Goal: Task Accomplishment & Management: Use online tool/utility

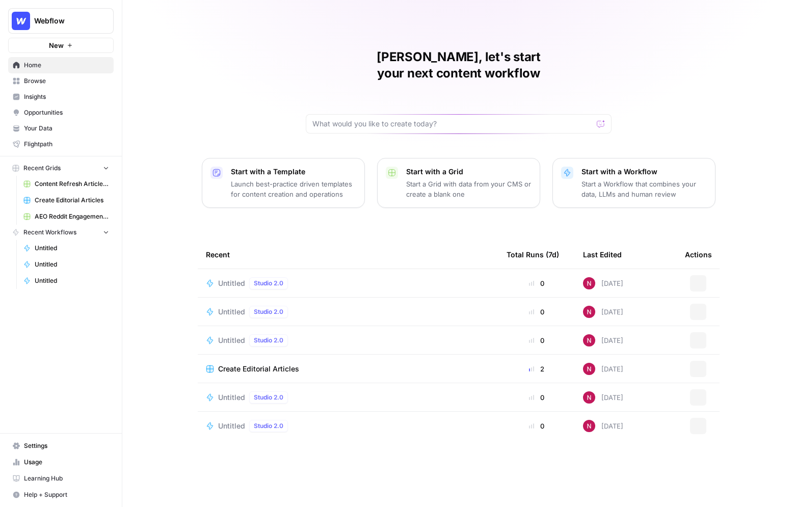
click at [65, 18] on span "Webflow" at bounding box center [65, 21] width 62 height 10
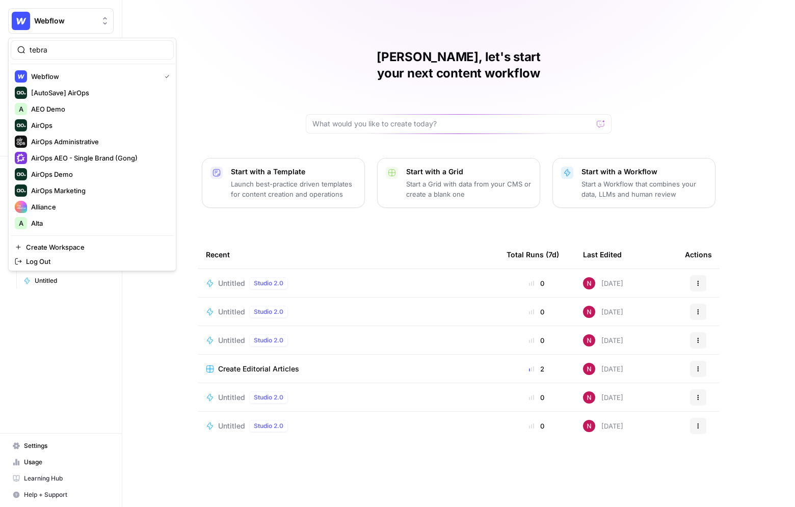
type input "tebra"
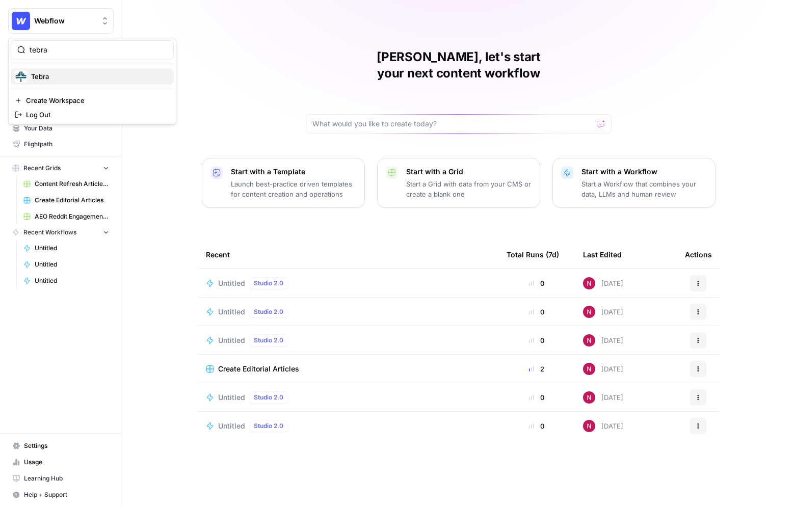
click at [70, 77] on span "Tebra" at bounding box center [98, 76] width 135 height 10
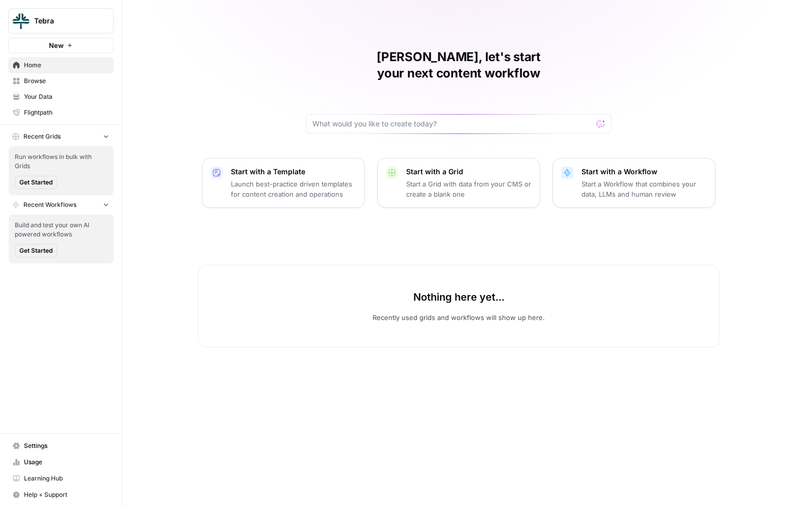
click at [47, 81] on span "Browse" at bounding box center [66, 80] width 85 height 9
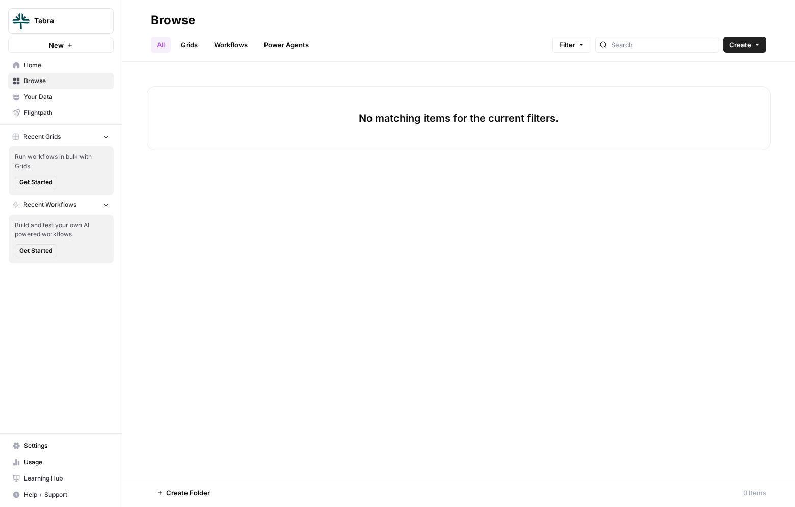
click at [49, 66] on span "Home" at bounding box center [66, 65] width 85 height 9
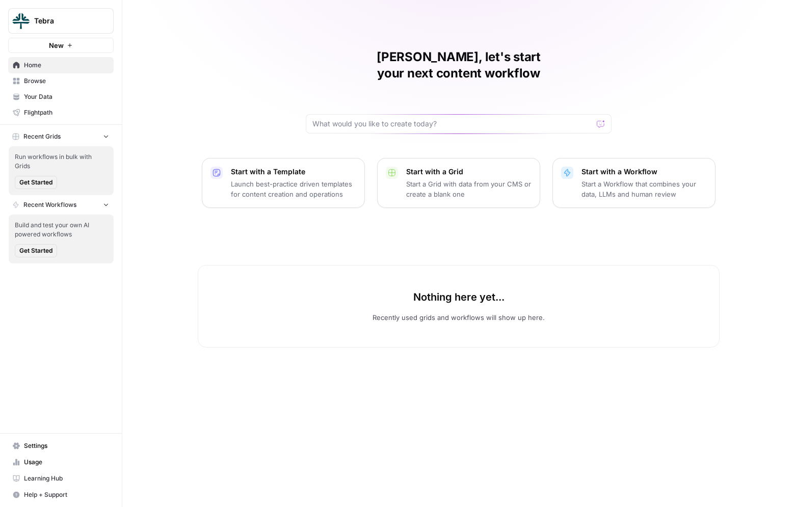
click at [48, 445] on span "Settings" at bounding box center [66, 445] width 85 height 9
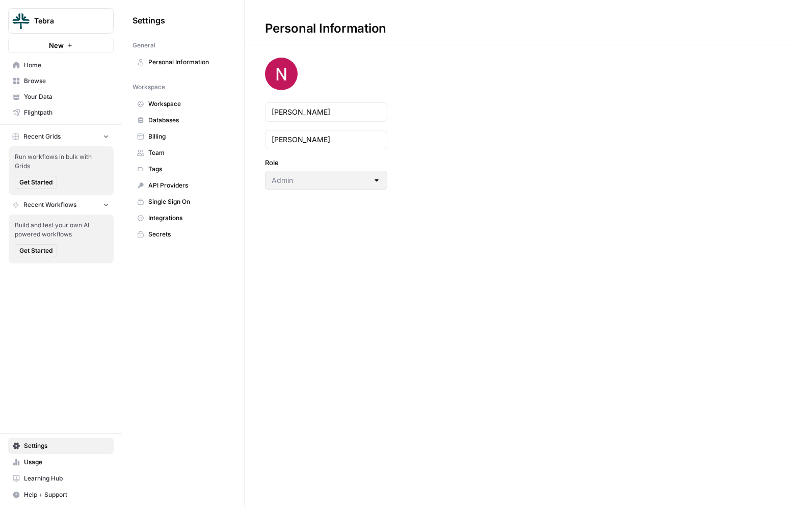
click at [168, 148] on span "Team" at bounding box center [188, 152] width 81 height 9
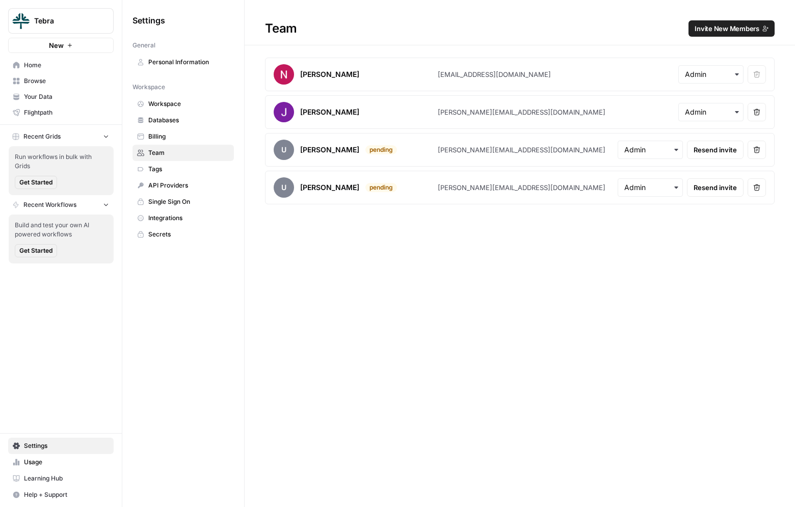
click at [50, 63] on span "Home" at bounding box center [66, 65] width 85 height 9
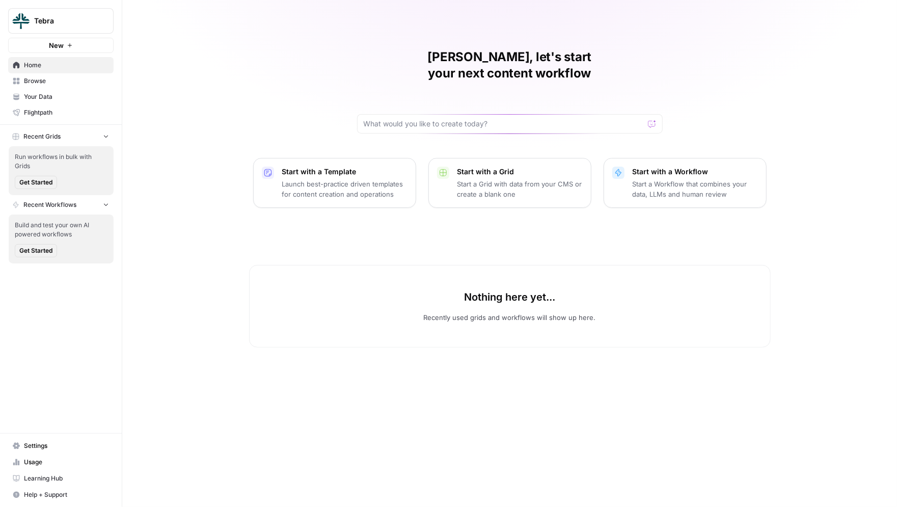
click at [79, 14] on button "Tebra" at bounding box center [60, 20] width 105 height 25
type input "web"
click at [76, 76] on span "Webflow" at bounding box center [98, 76] width 135 height 10
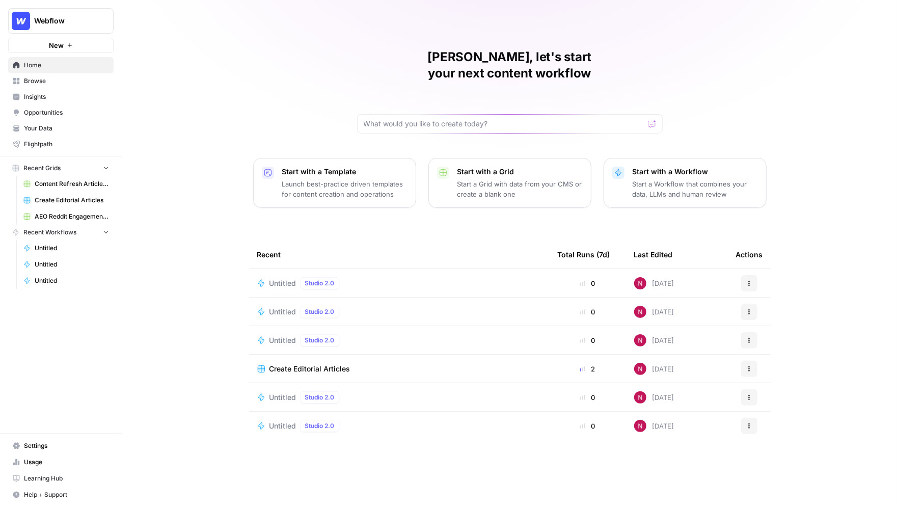
click at [61, 19] on span "Webflow" at bounding box center [65, 21] width 62 height 10
type input "tebr"
click at [74, 76] on span "Tebra" at bounding box center [98, 76] width 135 height 10
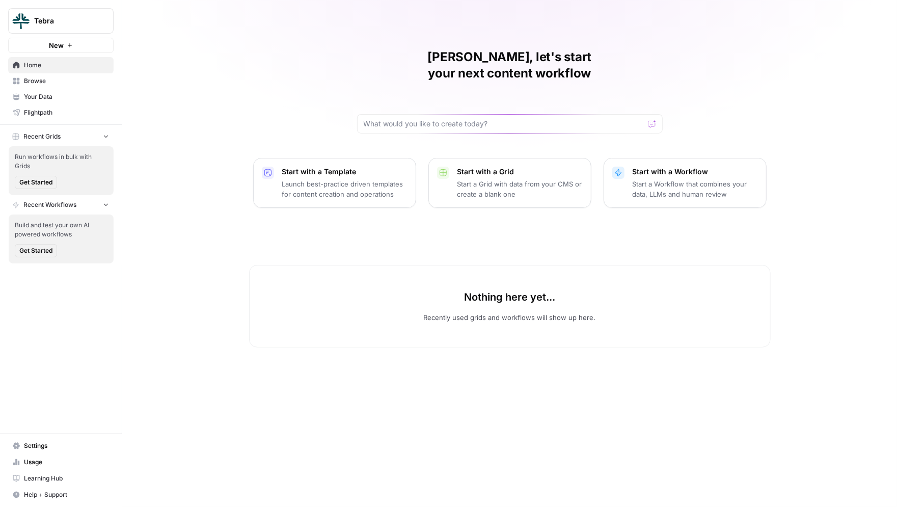
click at [30, 443] on span "Settings" at bounding box center [66, 445] width 85 height 9
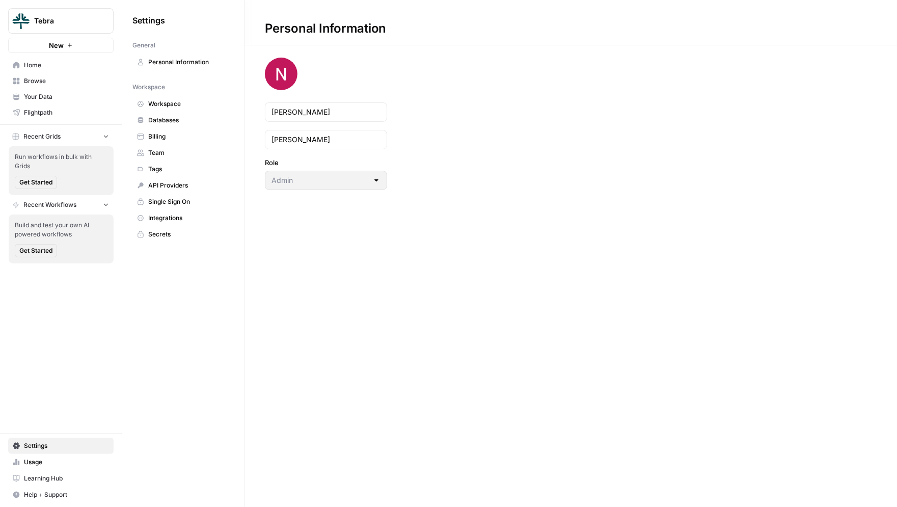
click at [193, 100] on span "Workspace" at bounding box center [188, 103] width 81 height 9
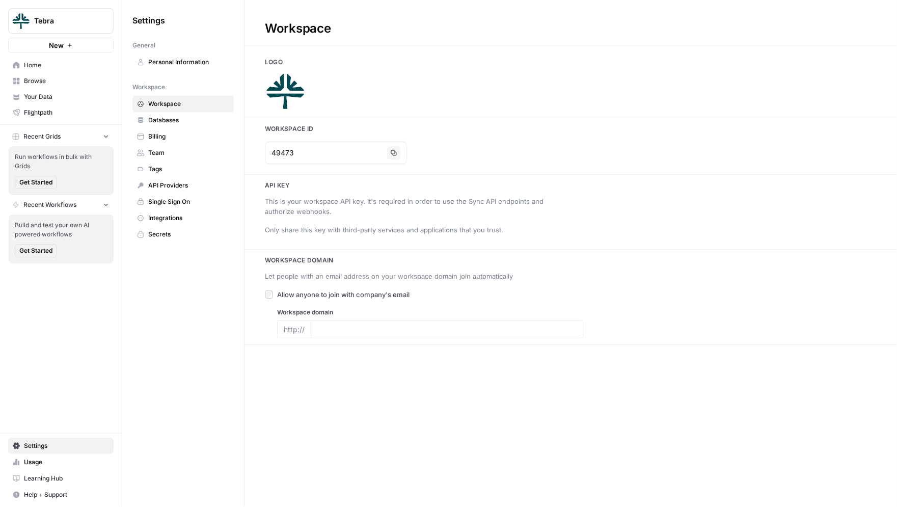
type input "https://tebra.com/"
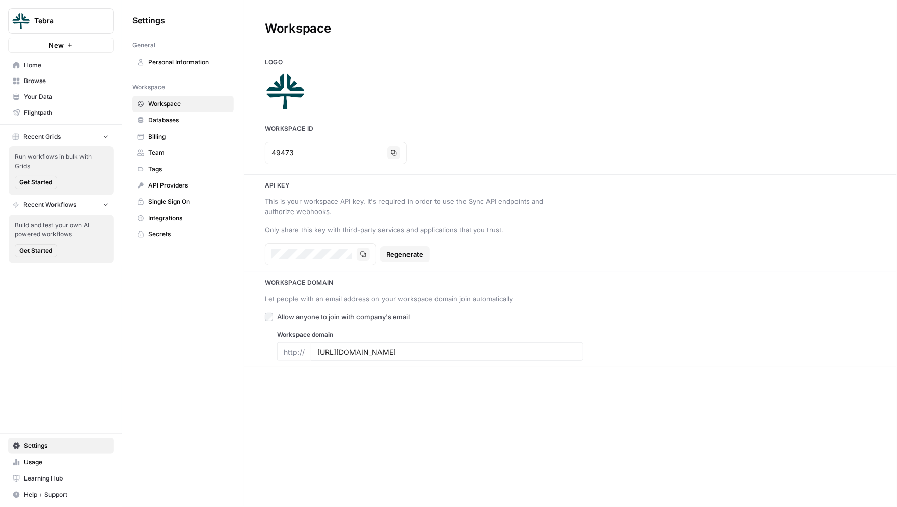
click at [49, 99] on span "Your Data" at bounding box center [66, 96] width 85 height 9
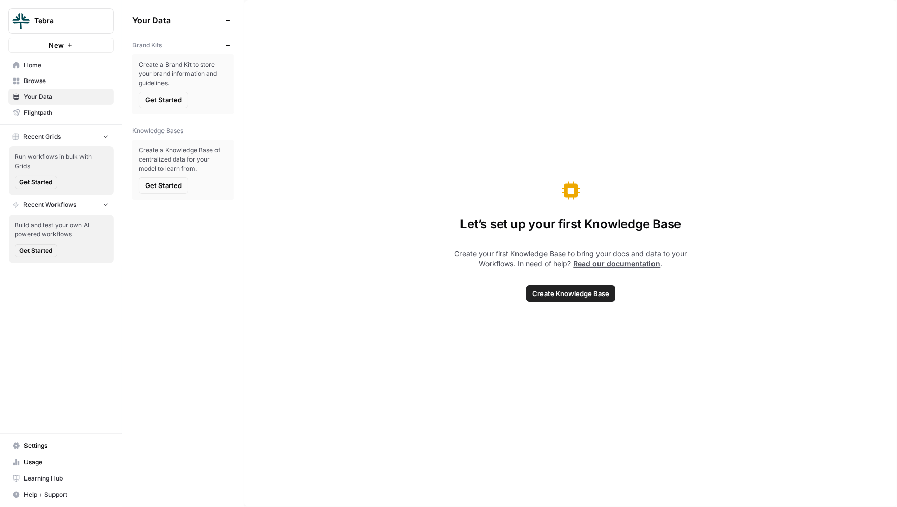
click at [230, 45] on span "New" at bounding box center [230, 45] width 1 height 1
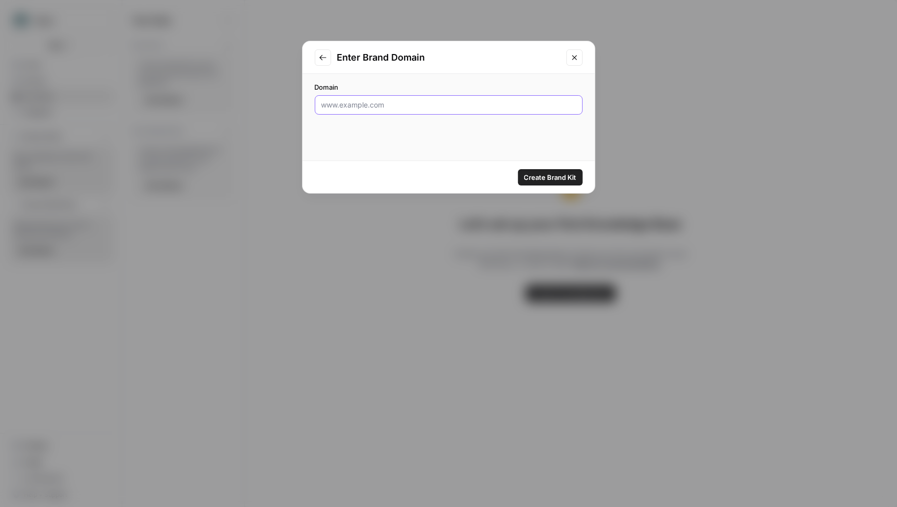
click at [357, 105] on input "Domain" at bounding box center [448, 105] width 255 height 10
type input "tebra.com"
click at [557, 181] on span "Create Brand Kit" at bounding box center [550, 177] width 52 height 10
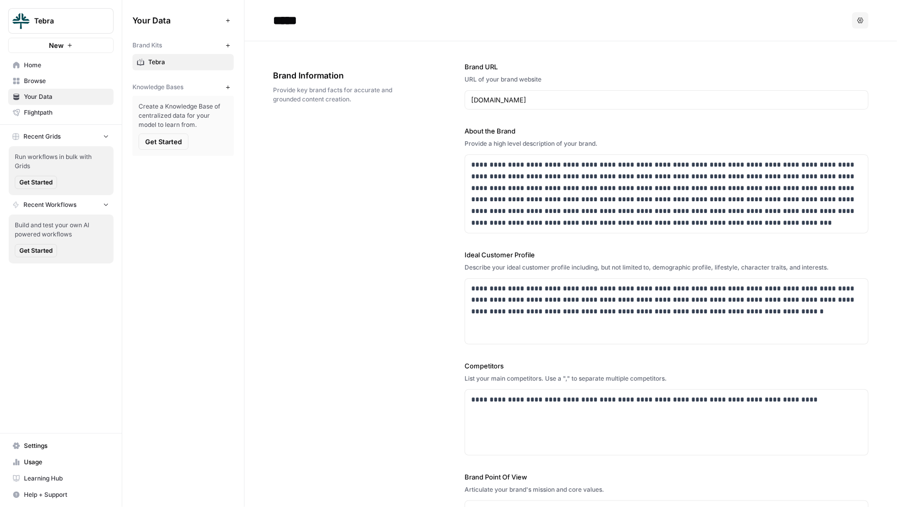
click at [41, 64] on span "Home" at bounding box center [66, 65] width 85 height 9
